Goal: Find specific page/section

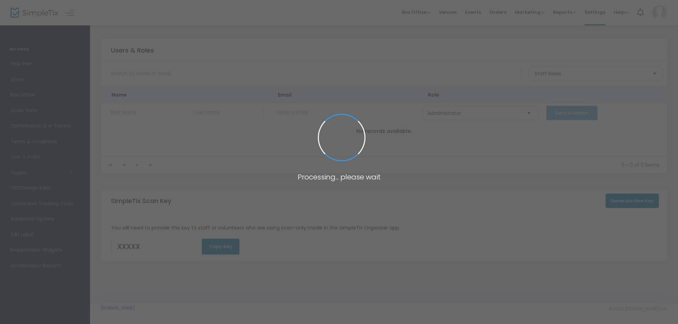
type input "N5EN0"
